Goal: Transaction & Acquisition: Download file/media

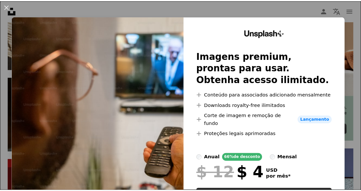
scroll to position [50, 0]
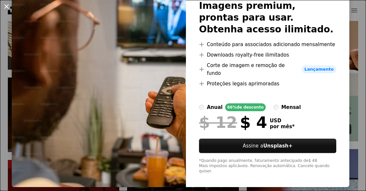
click at [6, 7] on button "An X shape" at bounding box center [7, 7] width 8 height 8
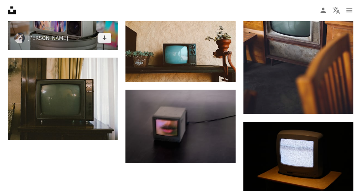
scroll to position [588, 0]
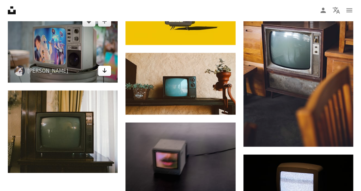
click at [103, 70] on icon "Arrow pointing down" at bounding box center [104, 71] width 5 height 8
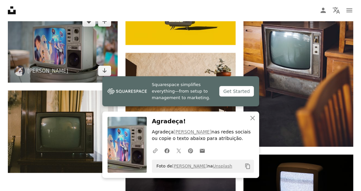
scroll to position [555, 0]
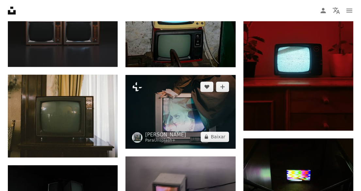
scroll to position [457, 0]
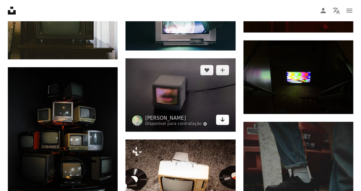
click at [223, 119] on icon "Arrow pointing down" at bounding box center [222, 119] width 5 height 8
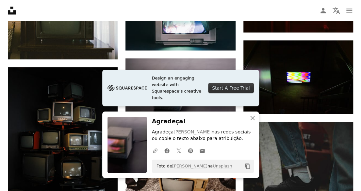
click at [247, 165] on icon "Copy content" at bounding box center [248, 166] width 6 height 6
click at [250, 117] on icon "An X shape" at bounding box center [252, 118] width 8 height 8
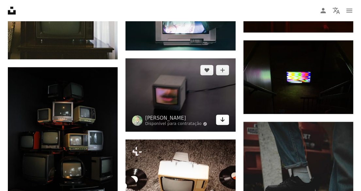
click at [221, 119] on icon "Baixar" at bounding box center [222, 119] width 4 height 5
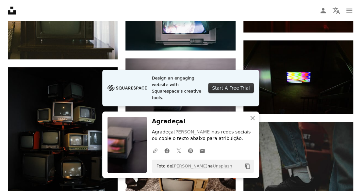
click at [218, 90] on div "Start A Free Trial" at bounding box center [230, 88] width 45 height 10
click at [253, 117] on icon "button" at bounding box center [252, 118] width 5 height 5
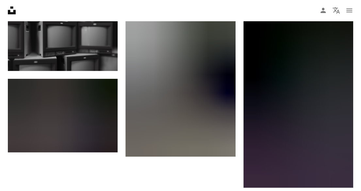
scroll to position [784, 0]
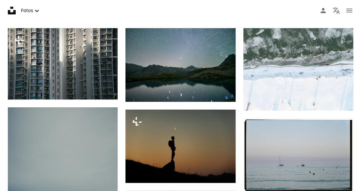
scroll to position [131, 0]
